Goal: Navigation & Orientation: Find specific page/section

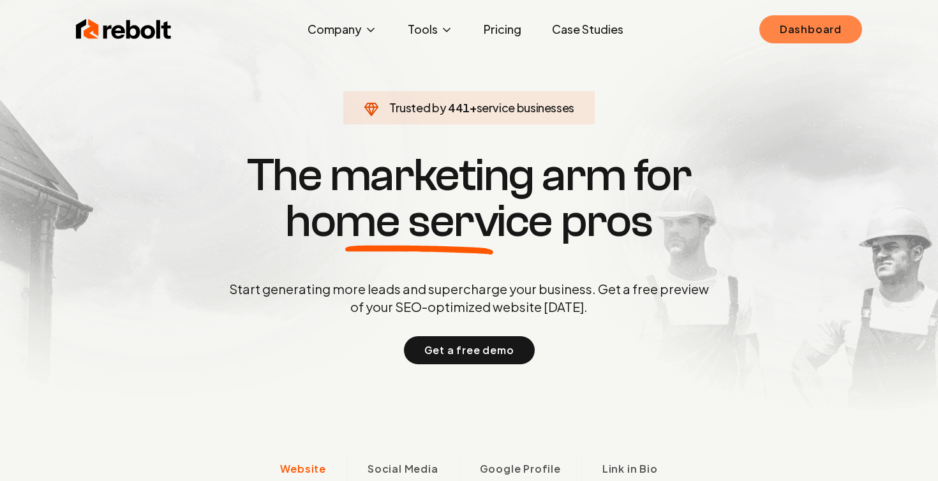
click at [809, 33] on link "Dashboard" at bounding box center [810, 29] width 103 height 28
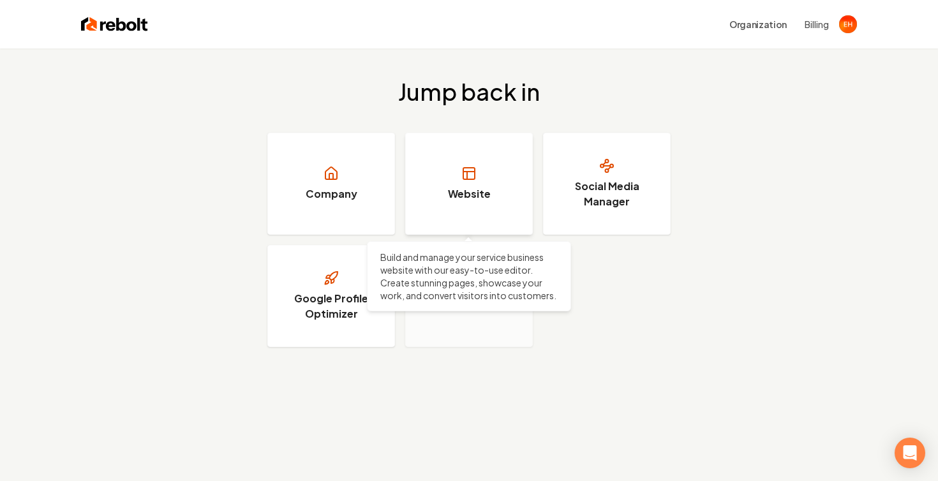
click at [488, 188] on h3 "Website" at bounding box center [469, 193] width 43 height 15
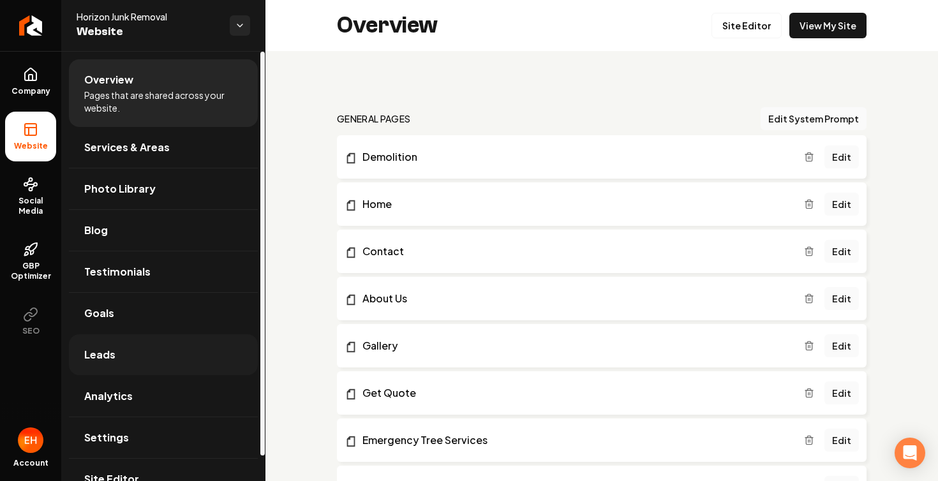
click at [190, 352] on link "Leads" at bounding box center [163, 354] width 189 height 41
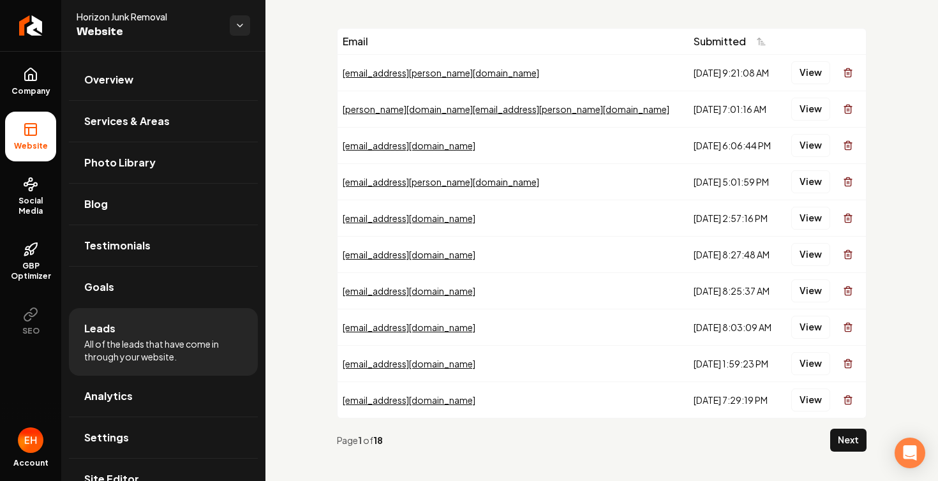
scroll to position [50, 0]
